Goal: Task Accomplishment & Management: Manage account settings

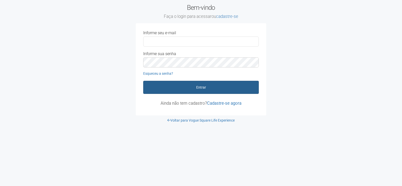
type input "**********"
click at [221, 85] on button "Entrar" at bounding box center [200, 87] width 115 height 13
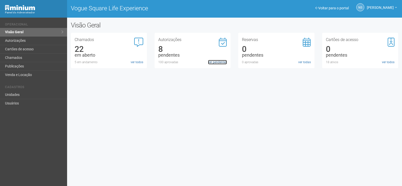
click at [223, 60] on link "ver pendentes" at bounding box center [217, 62] width 19 height 5
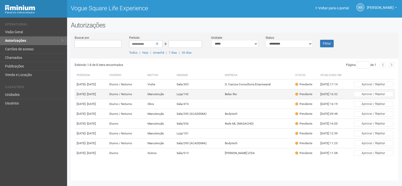
scroll to position [11, 0]
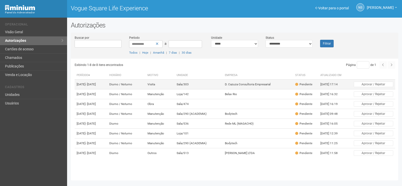
click at [132, 79] on td "Diurno / Noturno" at bounding box center [126, 84] width 38 height 10
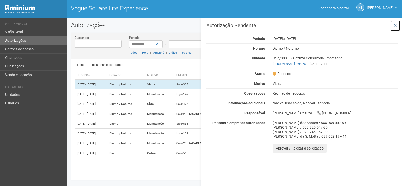
click at [397, 24] on button at bounding box center [395, 25] width 10 height 11
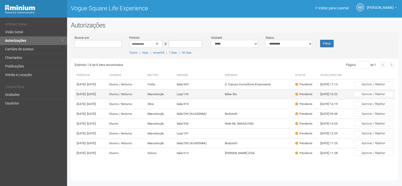
click at [174, 89] on td "Manutenção" at bounding box center [159, 94] width 29 height 10
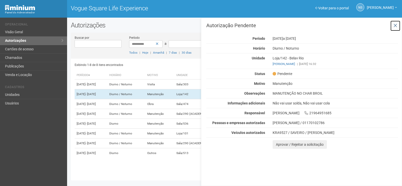
click at [395, 21] on button at bounding box center [395, 25] width 10 height 11
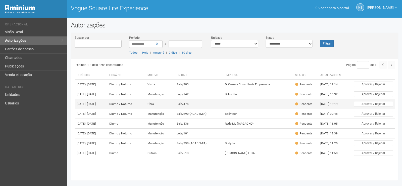
click at [197, 103] on td "Sala/474" at bounding box center [198, 104] width 48 height 10
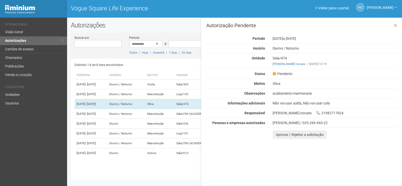
drag, startPoint x: 273, startPoint y: 93, endPoint x: 315, endPoint y: 93, distance: 41.9
click at [315, 93] on div "acabamento marmoraria" at bounding box center [335, 93] width 133 height 5
click at [398, 26] on button at bounding box center [395, 25] width 10 height 11
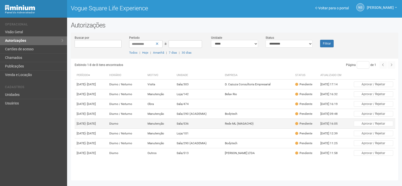
click at [188, 126] on td "Sala/536" at bounding box center [198, 124] width 48 height 10
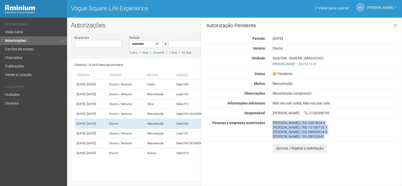
drag, startPoint x: 272, startPoint y: 122, endPoint x: 356, endPoint y: 140, distance: 85.2
click at [356, 140] on div "Autorização Pendente Período 10/10/2025 Horário Diurno Unidade Sala/536 - Rede …" at bounding box center [302, 87] width 192 height 129
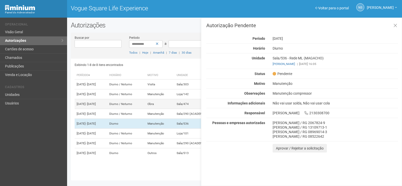
click at [144, 99] on td "Diurno / Noturno" at bounding box center [126, 104] width 38 height 10
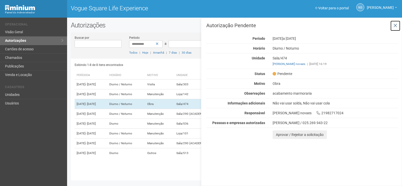
click at [393, 23] on icon at bounding box center [395, 25] width 4 height 5
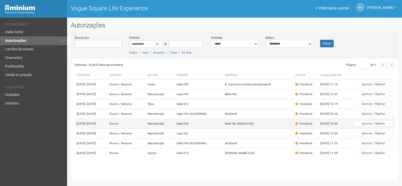
click at [207, 128] on td "Sala/536" at bounding box center [198, 124] width 48 height 10
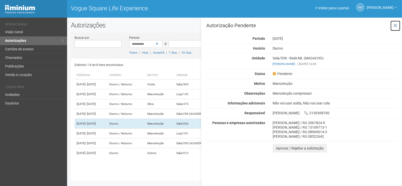
click at [398, 25] on button at bounding box center [395, 25] width 10 height 11
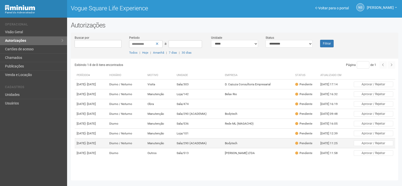
click at [217, 148] on td "Sala/290 (ACADEMIA)" at bounding box center [198, 143] width 48 height 10
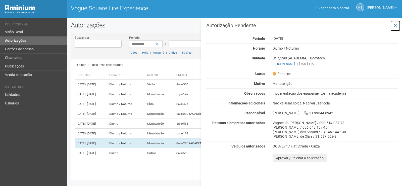
click at [395, 26] on icon at bounding box center [395, 25] width 4 height 5
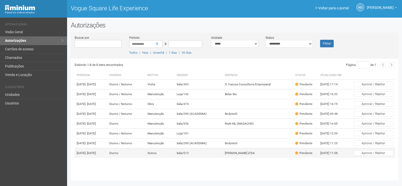
click at [233, 158] on td "AMANDA DA SILVA FONSECA LTDA" at bounding box center [258, 153] width 71 height 10
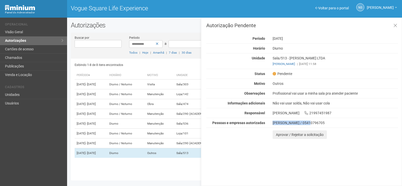
drag, startPoint x: 272, startPoint y: 124, endPoint x: 309, endPoint y: 124, distance: 37.2
click at [308, 124] on div "Mauricio / 05410796705" at bounding box center [335, 122] width 133 height 5
click at [313, 123] on div "Mauricio / 05410796705" at bounding box center [334, 122] width 125 height 5
click at [305, 122] on div "Mauricio / 05410796705" at bounding box center [334, 122] width 125 height 5
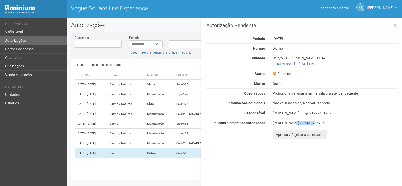
copy div "05410796705"
click at [174, 79] on td "Visita" at bounding box center [159, 84] width 29 height 10
